Goal: Navigation & Orientation: Go to known website

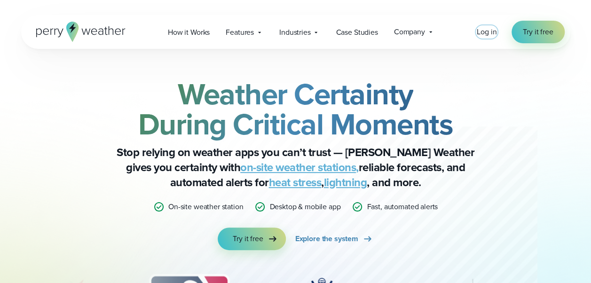
click at [486, 31] on span "Log in" at bounding box center [487, 31] width 20 height 11
